Goal: Task Accomplishment & Management: Manage account settings

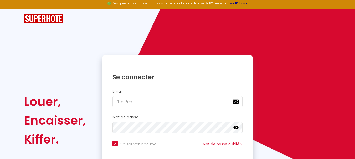
scroll to position [45, 0]
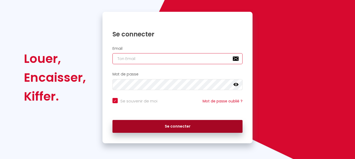
type input "[PERSON_NAME][EMAIL_ADDRESS][DOMAIN_NAME]"
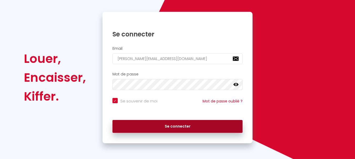
click at [158, 126] on button "Se connecter" at bounding box center [177, 126] width 130 height 13
checkbox input "true"
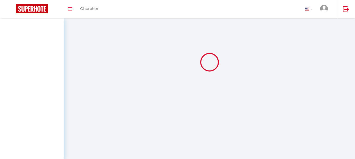
scroll to position [0, 0]
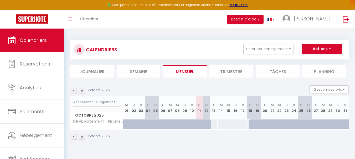
click at [83, 91] on img at bounding box center [82, 91] width 6 height 6
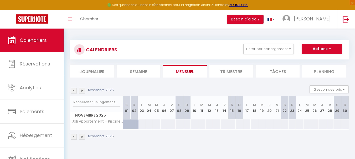
click at [83, 91] on img at bounding box center [82, 91] width 6 height 6
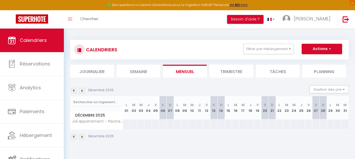
click at [83, 91] on img at bounding box center [82, 91] width 6 height 6
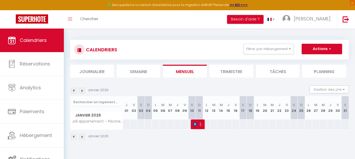
click at [83, 91] on img at bounding box center [82, 91] width 6 height 6
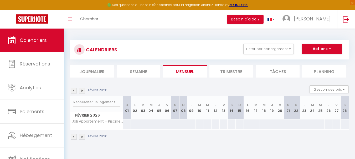
click at [83, 91] on img at bounding box center [82, 91] width 6 height 6
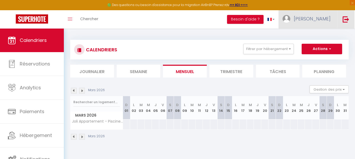
drag, startPoint x: 344, startPoint y: 18, endPoint x: 332, endPoint y: 19, distance: 11.3
click at [343, 18] on img at bounding box center [345, 19] width 7 height 7
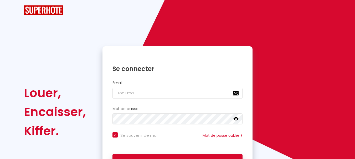
checkbox input "true"
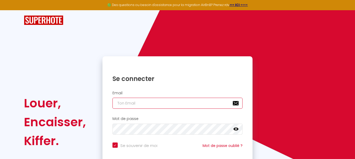
type input "[PERSON_NAME][EMAIL_ADDRESS][DOMAIN_NAME]"
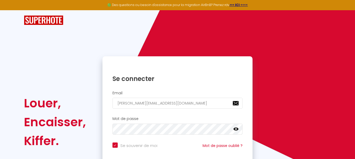
checkbox input "true"
